Goal: Transaction & Acquisition: Purchase product/service

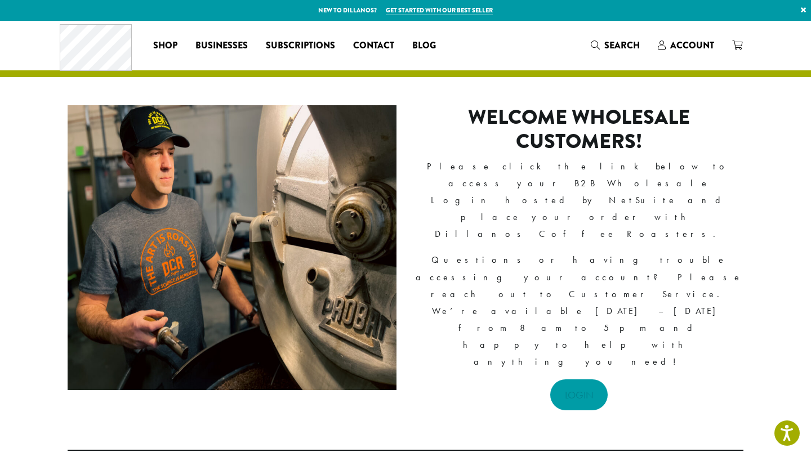
click at [582, 380] on link "LOGIN" at bounding box center [579, 395] width 58 height 31
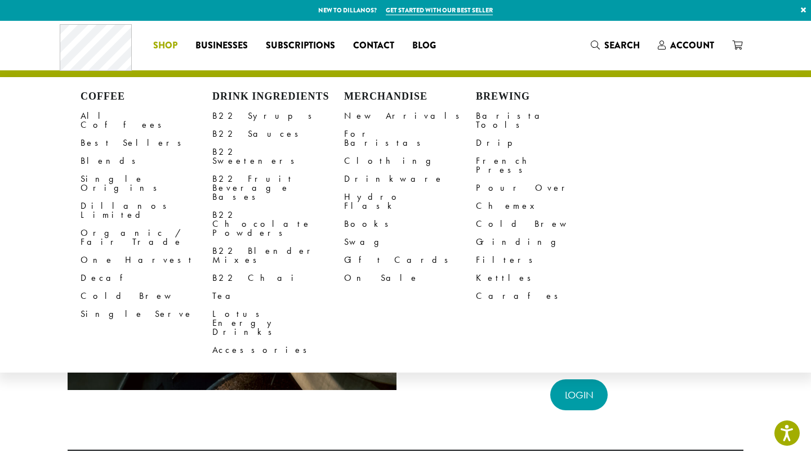
click at [160, 48] on span "Shop" at bounding box center [165, 46] width 24 height 14
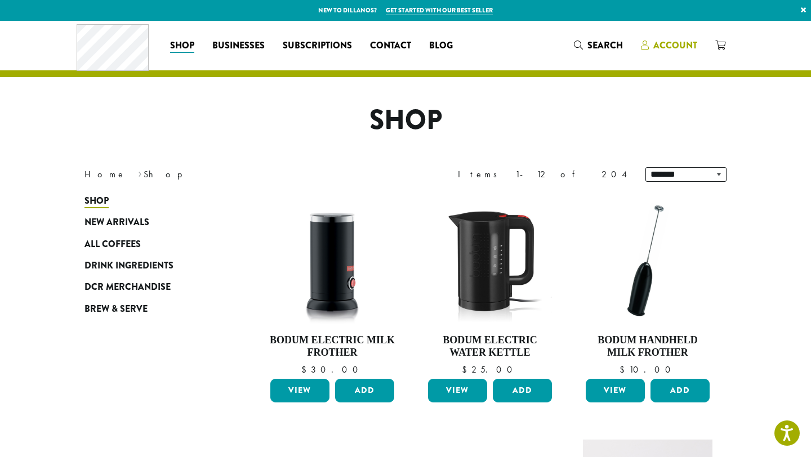
click at [683, 46] on span "Account" at bounding box center [675, 45] width 44 height 13
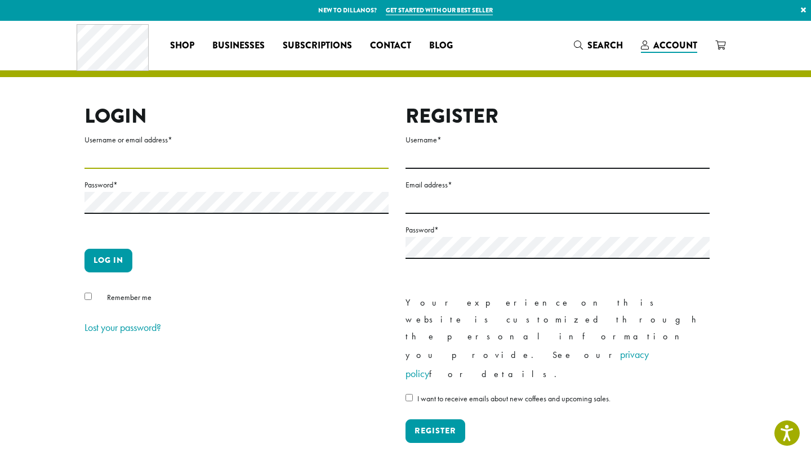
click at [246, 164] on input "Username or email address *" at bounding box center [236, 158] width 304 height 22
type input "**********"
click at [224, 215] on p "Password *" at bounding box center [236, 209] width 304 height 62
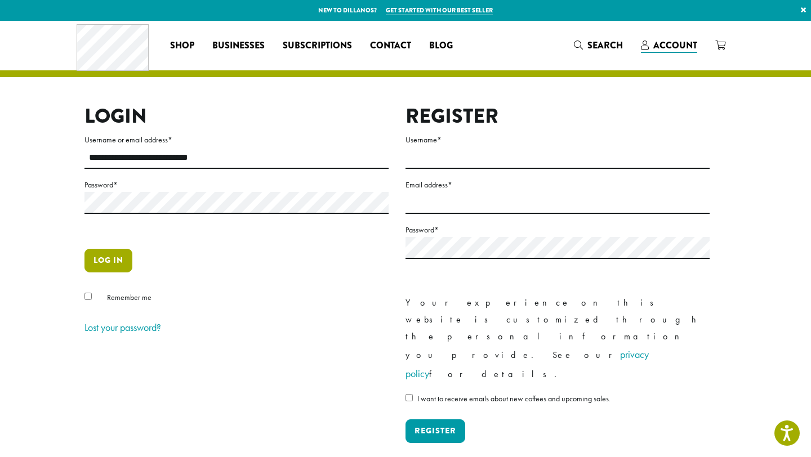
click at [119, 262] on button "Log in" at bounding box center [108, 261] width 48 height 24
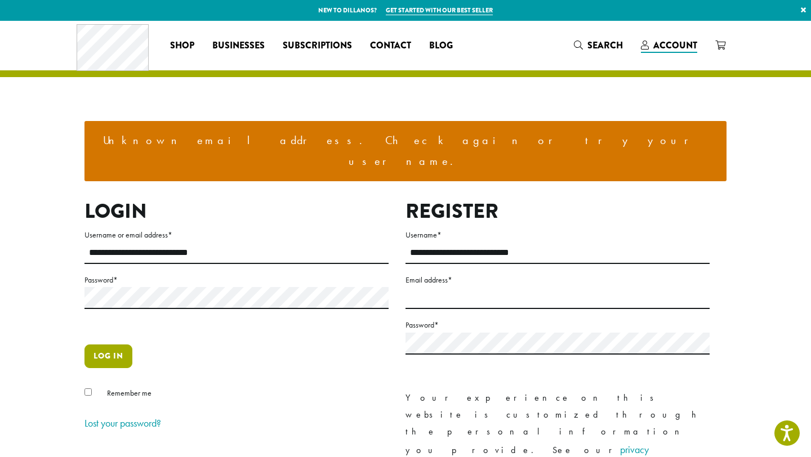
click at [109, 345] on button "Log in" at bounding box center [108, 357] width 48 height 24
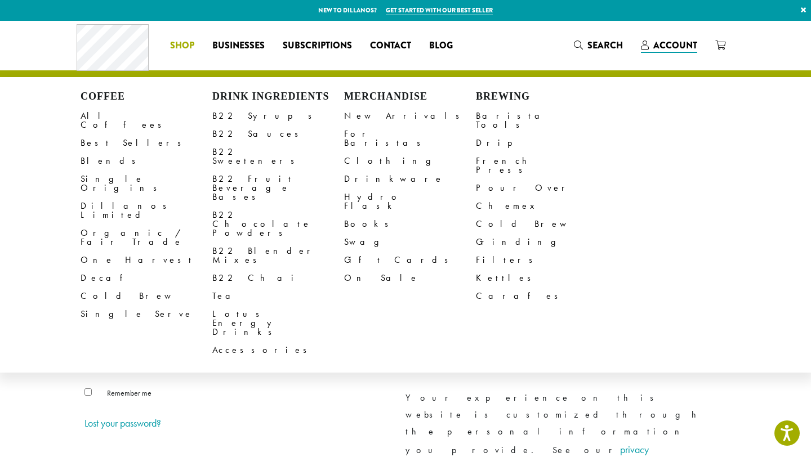
click at [179, 50] on span "Shop" at bounding box center [182, 46] width 24 height 14
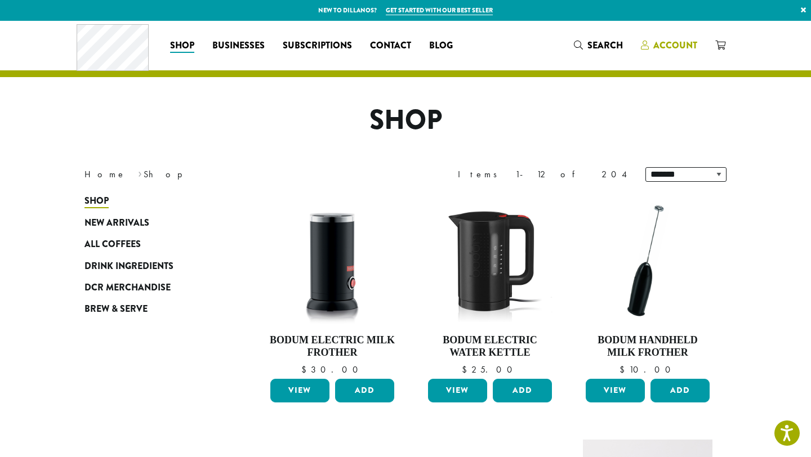
click at [688, 42] on span "Account" at bounding box center [675, 45] width 44 height 13
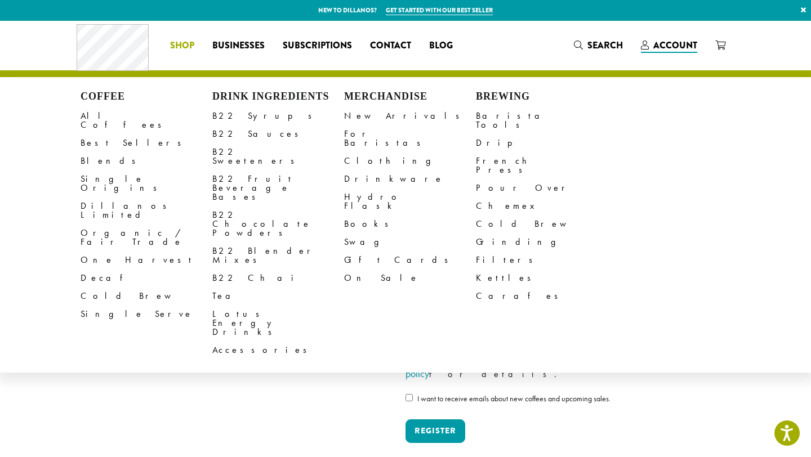
click at [176, 42] on span "Shop" at bounding box center [182, 46] width 24 height 14
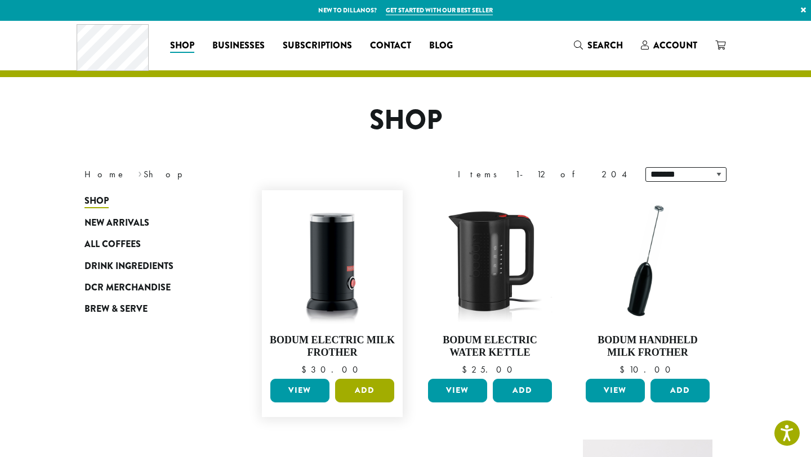
click at [350, 394] on button "Add" at bounding box center [364, 391] width 59 height 24
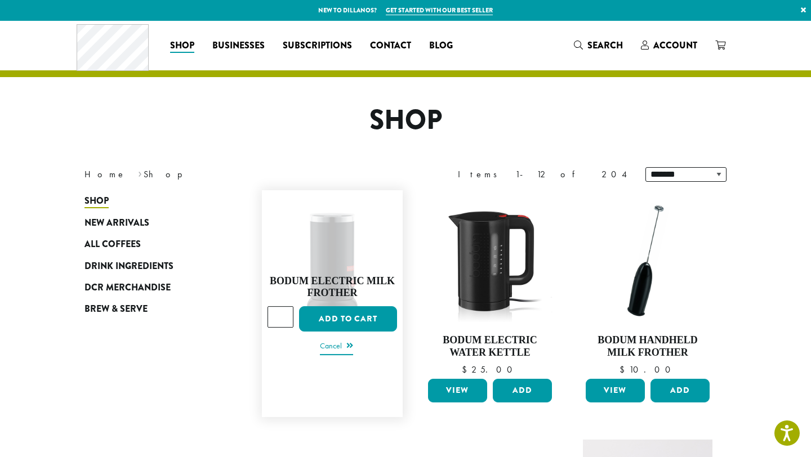
click at [345, 347] on link "Cancel" at bounding box center [336, 347] width 33 height 16
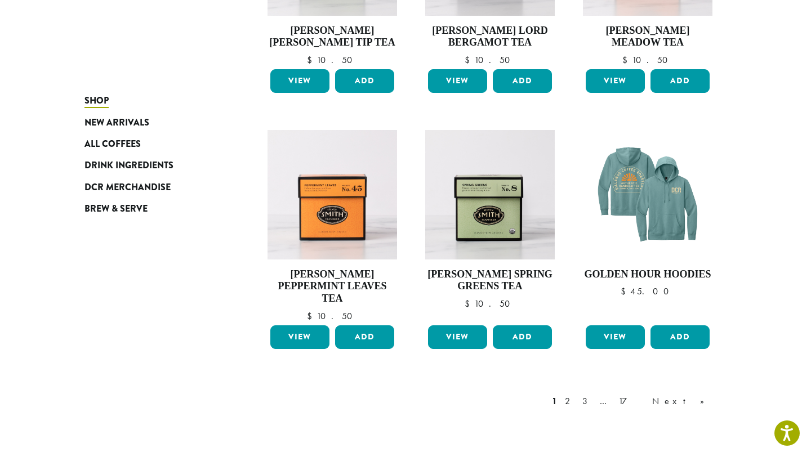
scroll to position [939, 0]
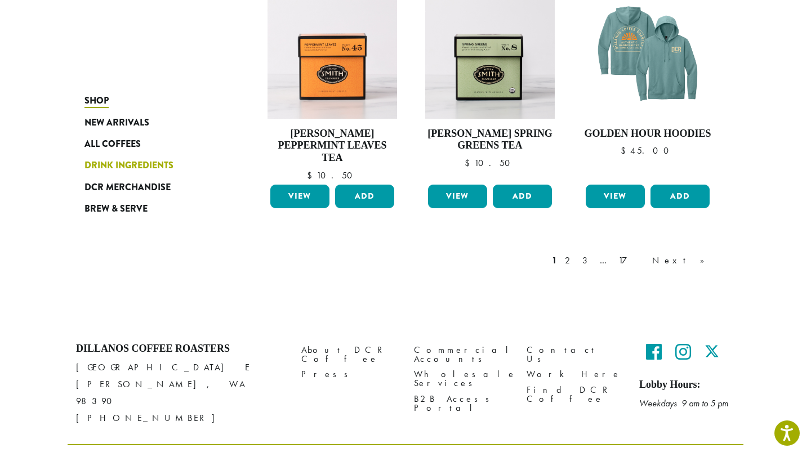
click at [128, 167] on span "Drink Ingredients" at bounding box center [128, 166] width 89 height 14
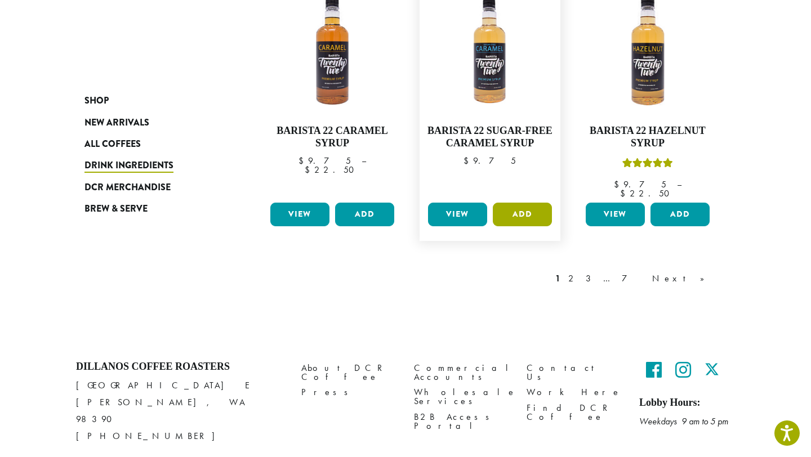
click at [527, 203] on button "Add" at bounding box center [522, 215] width 59 height 24
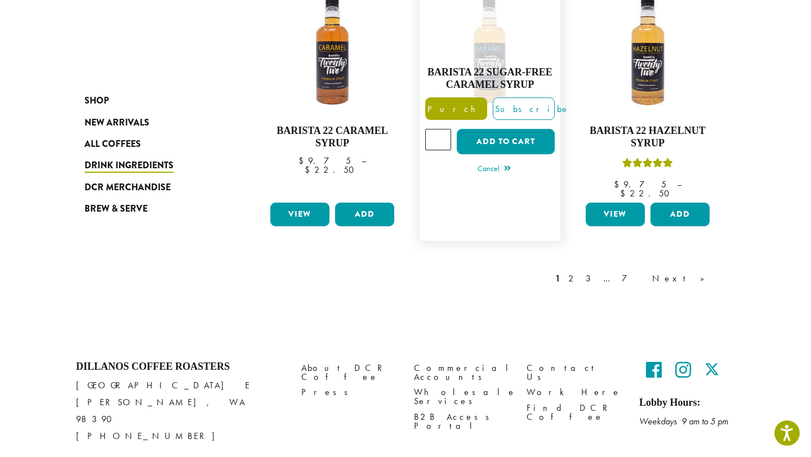
click at [473, 97] on label "Purchase" at bounding box center [456, 108] width 62 height 23
click at [440, 103] on span "Purchase" at bounding box center [473, 109] width 95 height 12
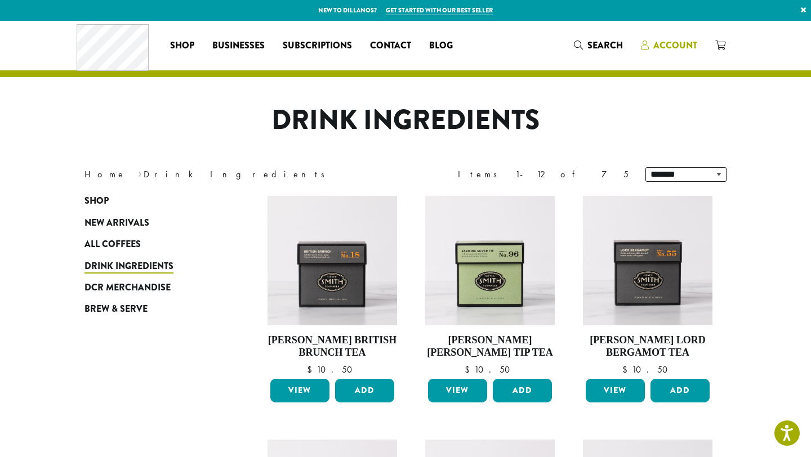
click at [671, 48] on span "Account" at bounding box center [675, 45] width 44 height 13
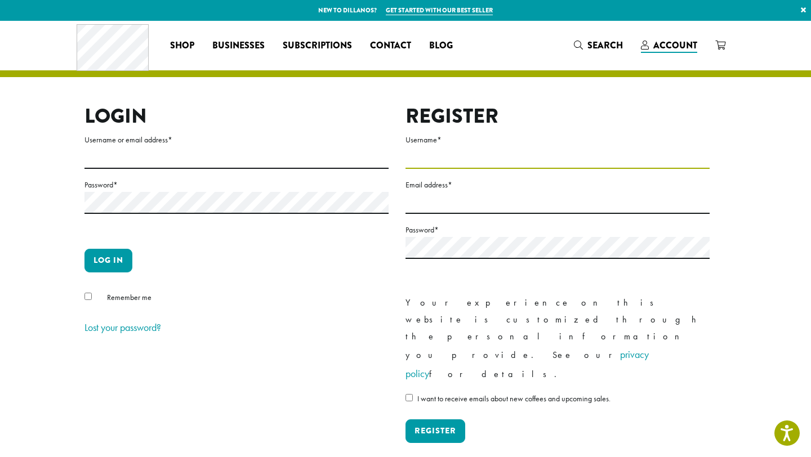
click at [457, 168] on input "Username *" at bounding box center [558, 158] width 304 height 22
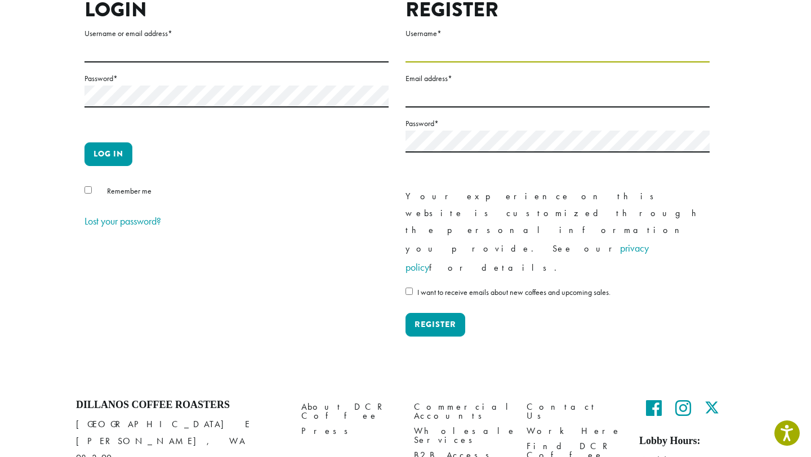
scroll to position [121, 0]
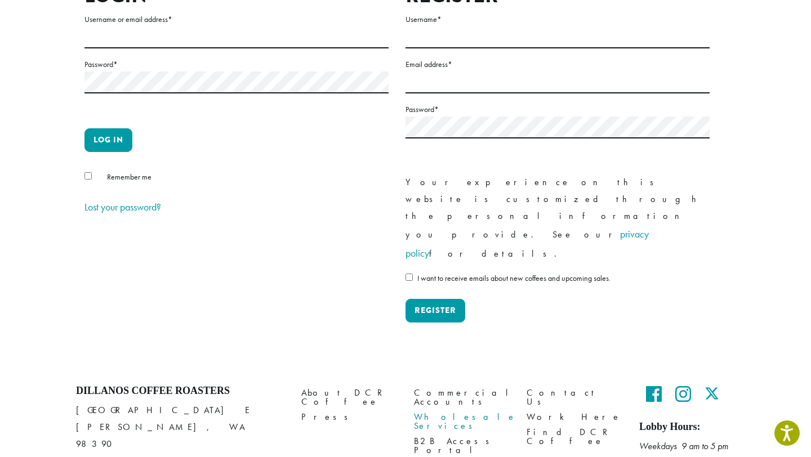
click at [465, 410] on link "Wholesale Services" at bounding box center [462, 422] width 96 height 24
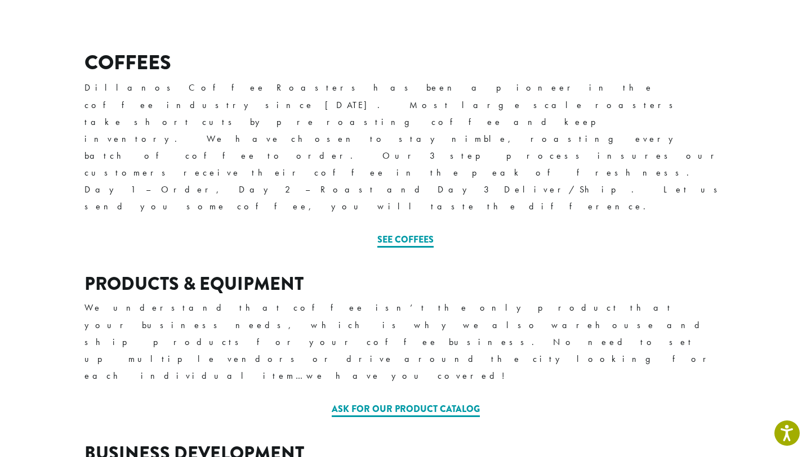
scroll to position [407, 0]
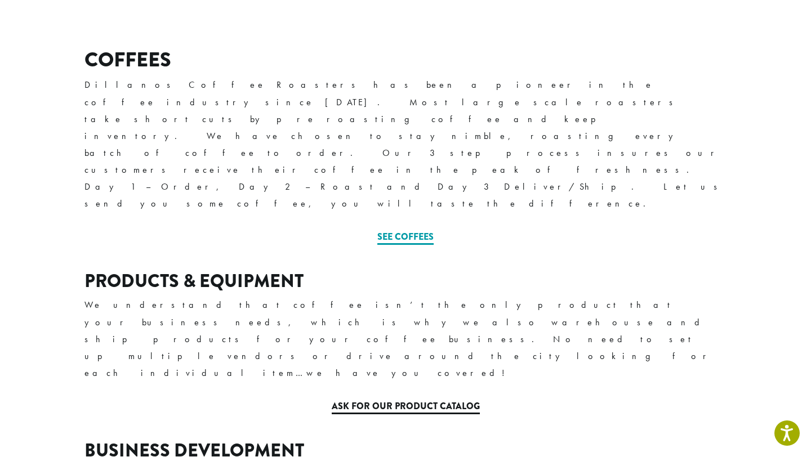
click at [444, 400] on link "Ask for our Product Catalog" at bounding box center [406, 407] width 148 height 15
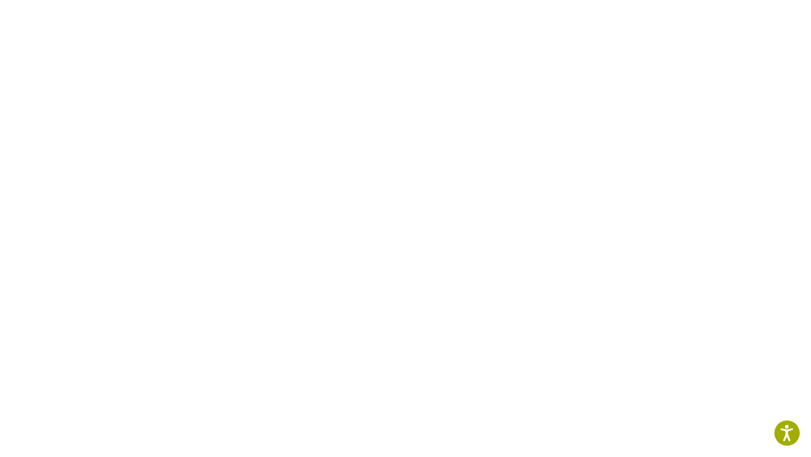
scroll to position [757, 0]
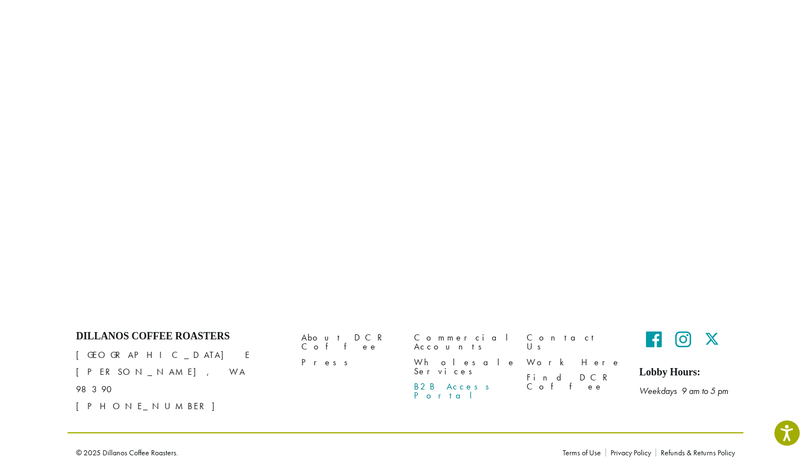
click at [462, 379] on link "B2B Access Portal" at bounding box center [462, 391] width 96 height 24
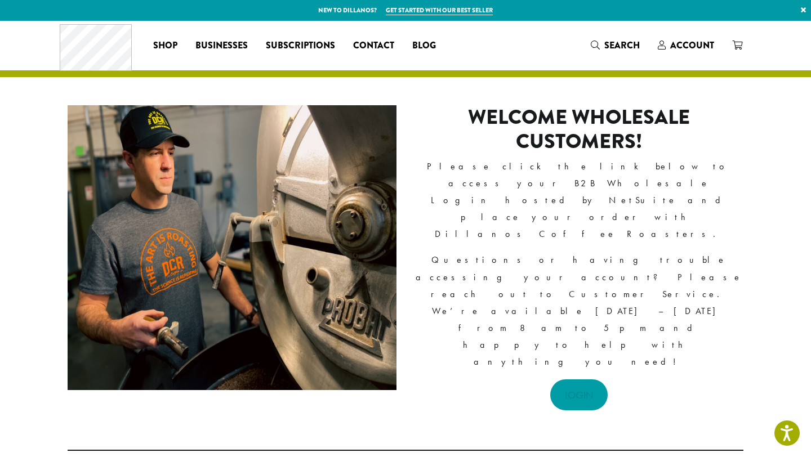
click at [582, 380] on link "LOGIN" at bounding box center [579, 395] width 58 height 31
